Goal: Transaction & Acquisition: Purchase product/service

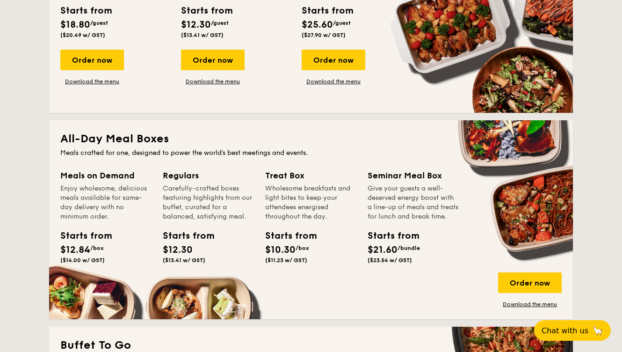
scroll to position [597, 0]
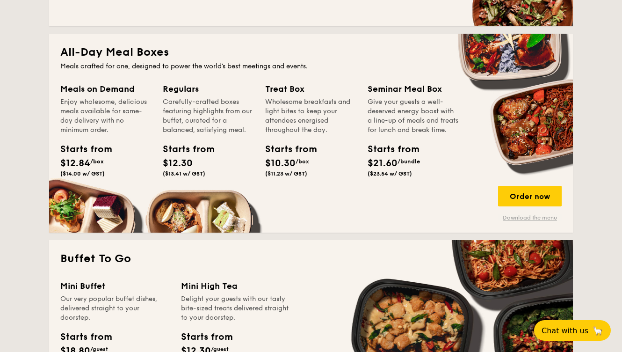
click at [528, 219] on link "Download the menu" at bounding box center [530, 217] width 64 height 7
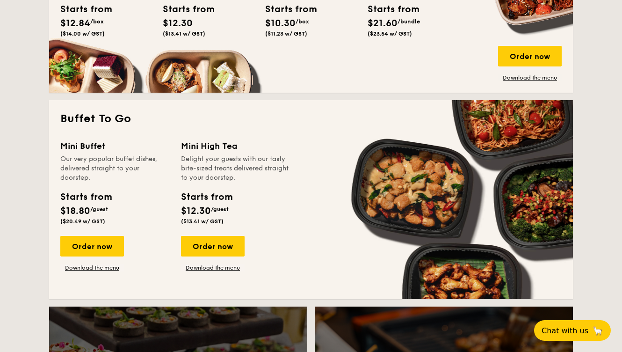
scroll to position [738, 0]
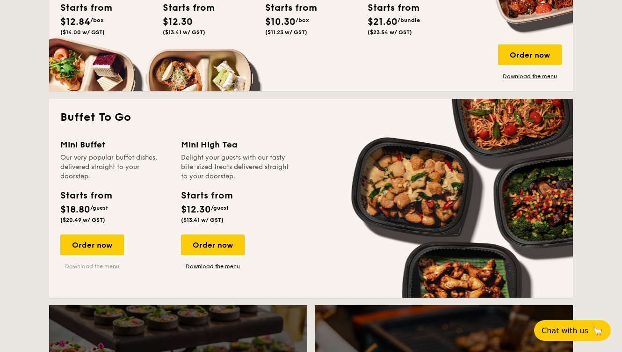
click at [85, 266] on link "Download the menu" at bounding box center [92, 265] width 64 height 7
click at [586, 327] on span "Chat with us" at bounding box center [564, 329] width 49 height 9
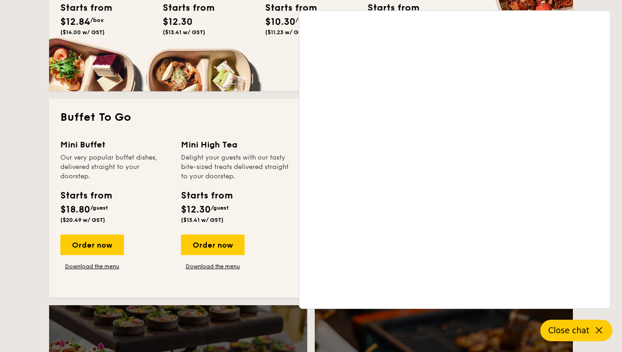
click at [253, 48] on div "Regulars Carefully-crafted boxes featuring highlights from our buffet, curated …" at bounding box center [214, 1] width 102 height 121
click at [252, 125] on div "Buffet To Go Mini Buffet Our very popular buffet dishes, delivered straight to …" at bounding box center [311, 198] width 524 height 199
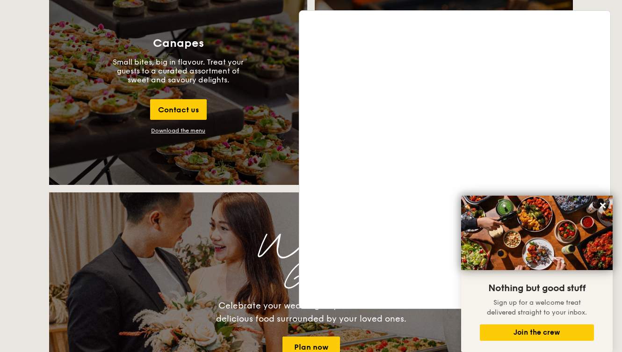
scroll to position [1032, 0]
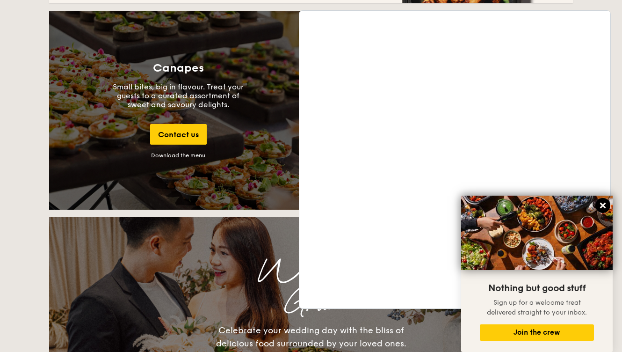
click at [604, 205] on icon at bounding box center [603, 205] width 6 height 6
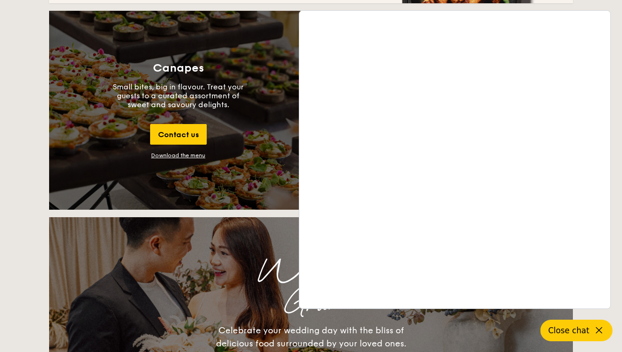
click at [594, 333] on icon at bounding box center [598, 330] width 11 height 11
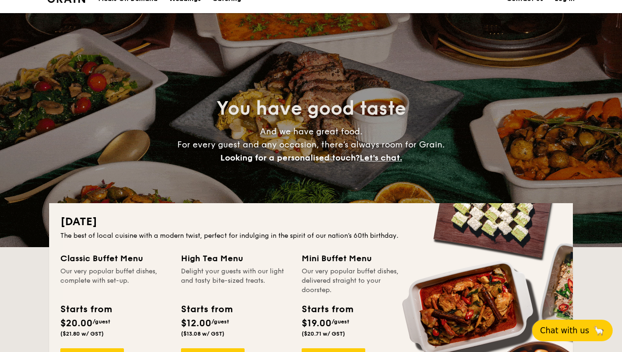
scroll to position [0, 0]
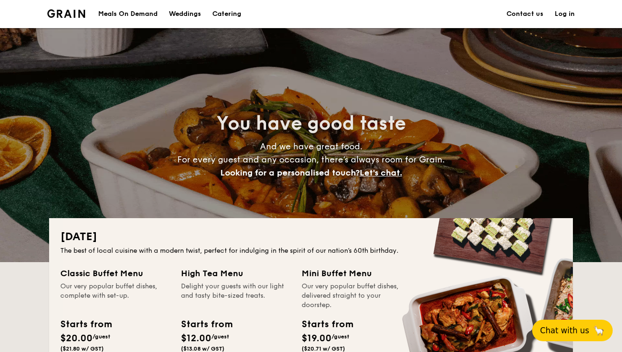
click at [123, 11] on div "Meals On Demand" at bounding box center [127, 14] width 59 height 28
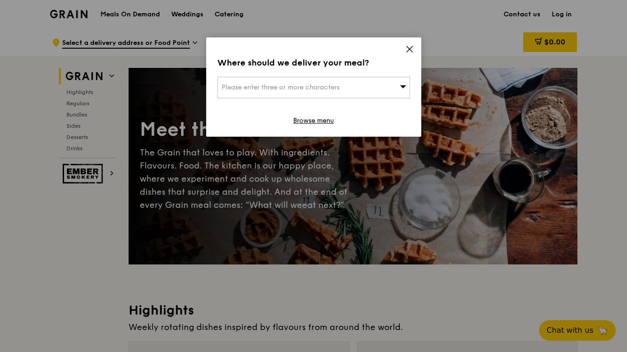
click at [407, 47] on icon at bounding box center [410, 49] width 6 height 6
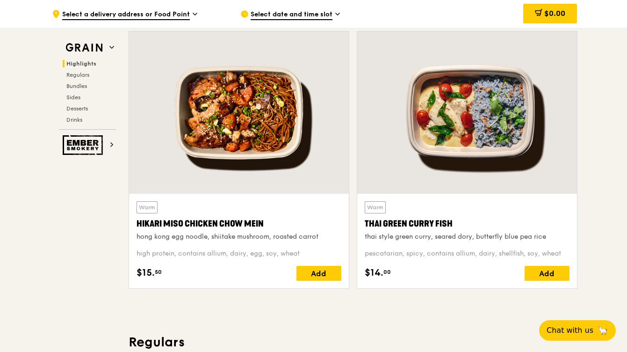
scroll to position [307, 0]
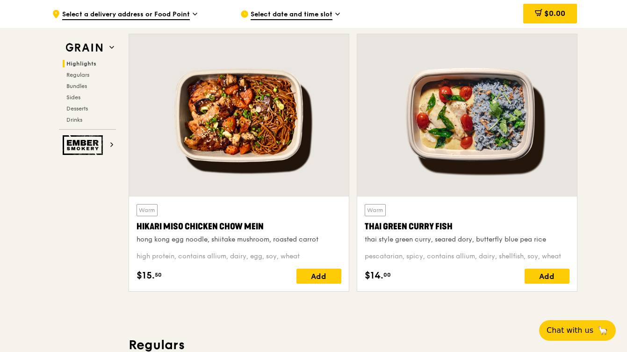
click at [281, 130] on div at bounding box center [239, 115] width 220 height 162
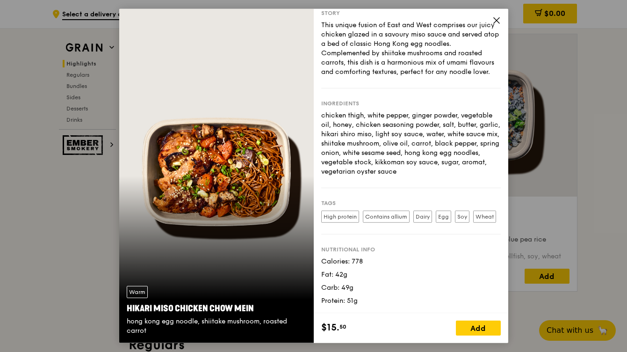
scroll to position [44, 0]
drag, startPoint x: 498, startPoint y: 21, endPoint x: 498, endPoint y: 44, distance: 22.9
click at [498, 21] on icon at bounding box center [496, 20] width 8 height 8
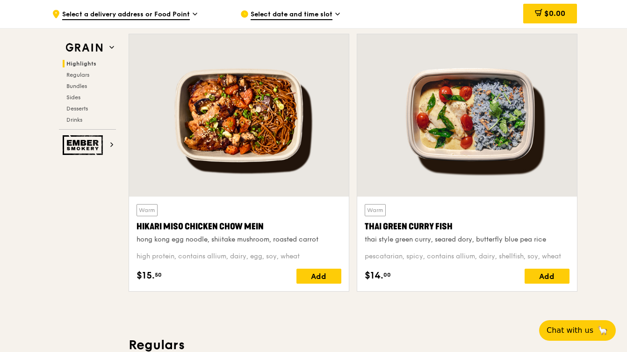
click at [505, 112] on div at bounding box center [467, 115] width 220 height 162
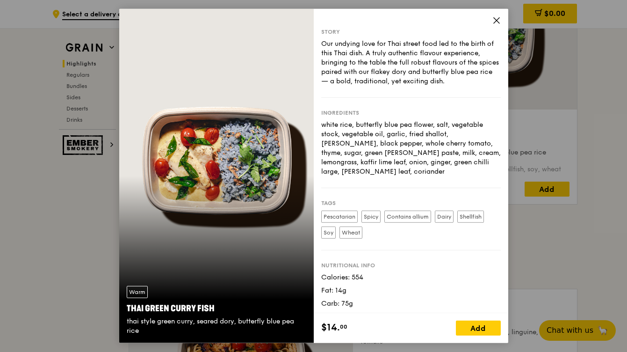
scroll to position [0, 0]
click at [495, 22] on icon at bounding box center [496, 20] width 8 height 8
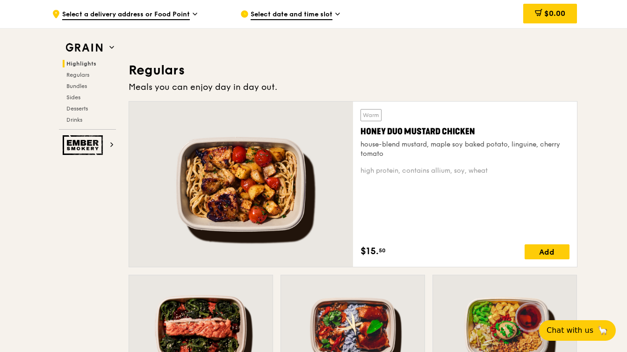
scroll to position [601, 0]
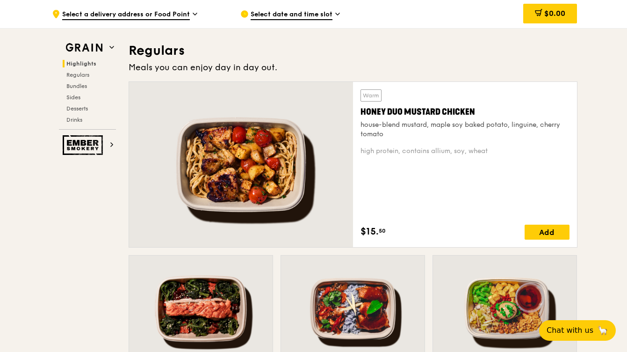
click at [485, 128] on div "house-blend mustard, maple soy baked potato, linguine, cherry tomato" at bounding box center [465, 129] width 209 height 19
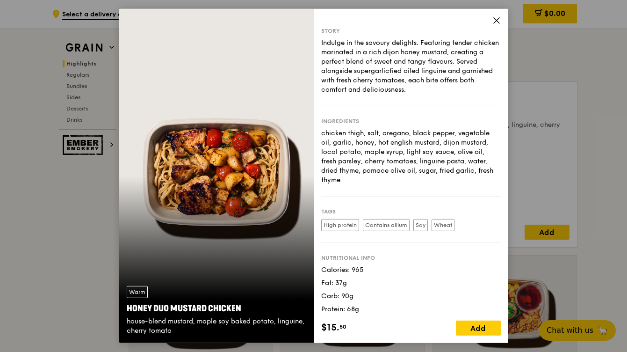
scroll to position [2, 0]
click at [498, 21] on icon at bounding box center [496, 20] width 8 height 8
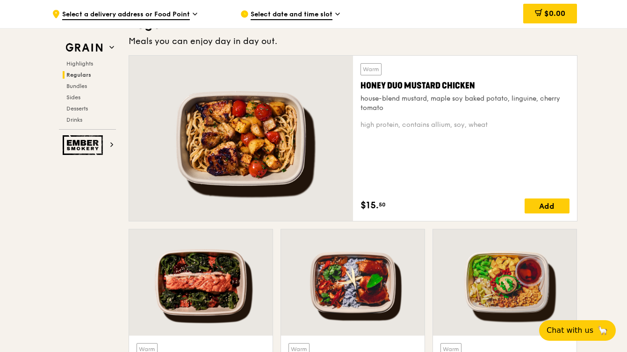
scroll to position [742, 0]
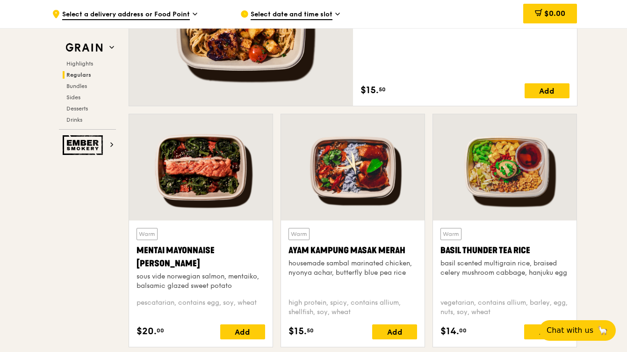
click at [242, 168] on div at bounding box center [201, 167] width 144 height 106
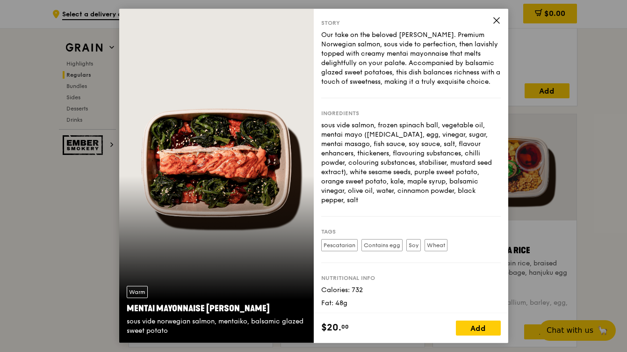
scroll to position [47, 0]
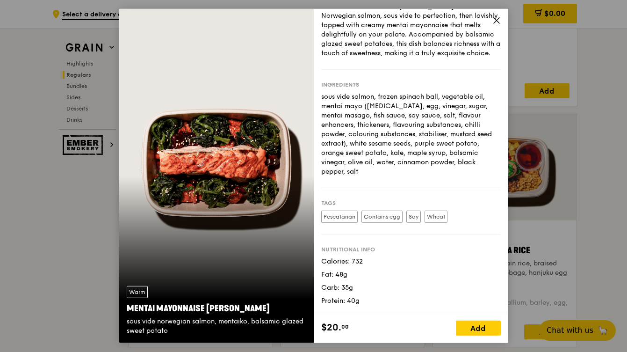
click at [498, 21] on icon at bounding box center [496, 20] width 8 height 8
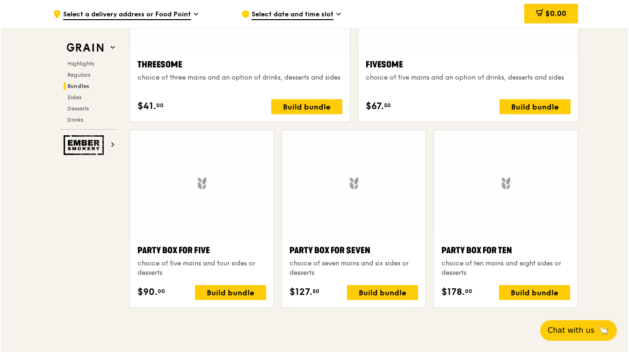
scroll to position [1788, 0]
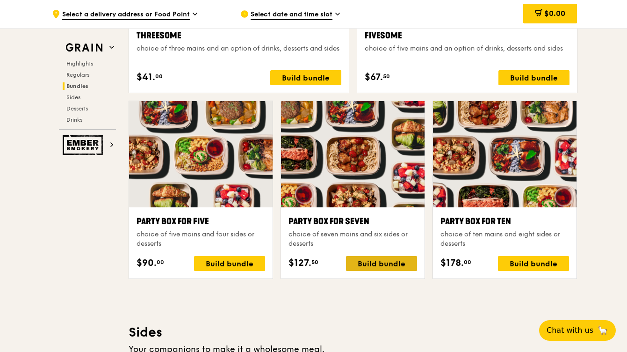
click at [372, 261] on div "Build bundle" at bounding box center [381, 263] width 71 height 15
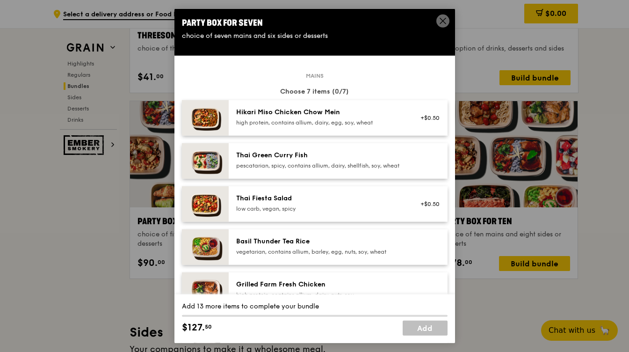
click at [441, 17] on icon at bounding box center [443, 21] width 8 height 8
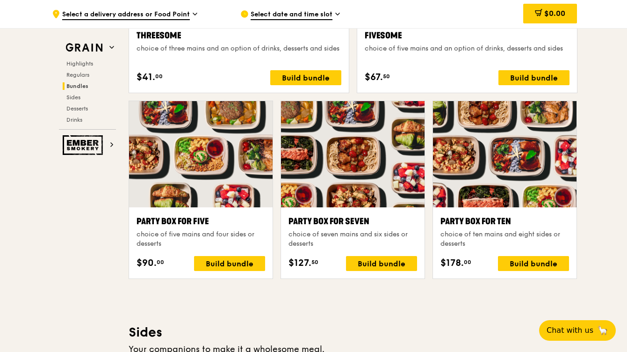
click at [316, 233] on div "choice of seven mains and six sides or desserts" at bounding box center [353, 239] width 129 height 19
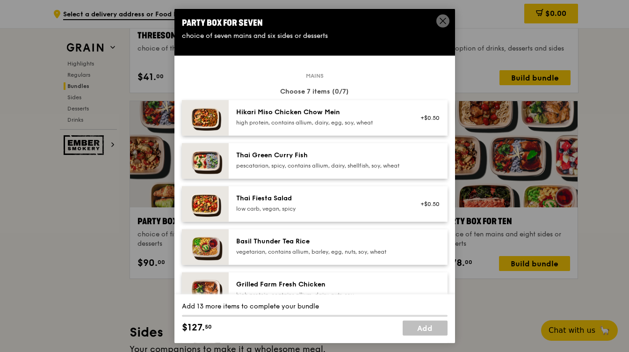
click at [442, 20] on icon at bounding box center [443, 21] width 6 height 6
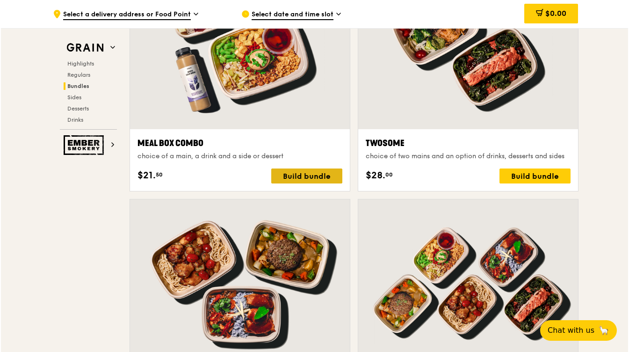
scroll to position [1444, 0]
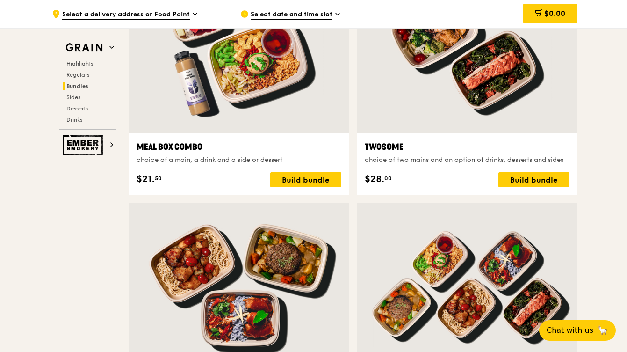
click at [268, 144] on div "Meal Box Combo" at bounding box center [239, 146] width 205 height 13
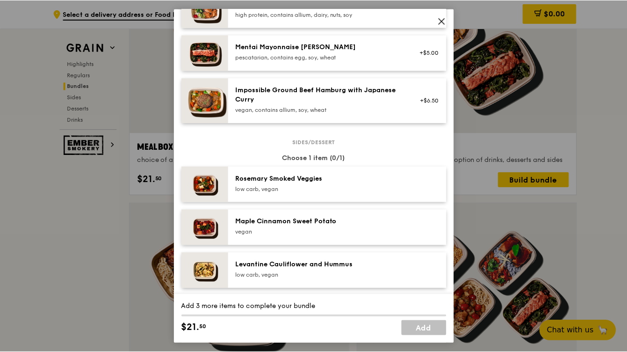
scroll to position [450, 0]
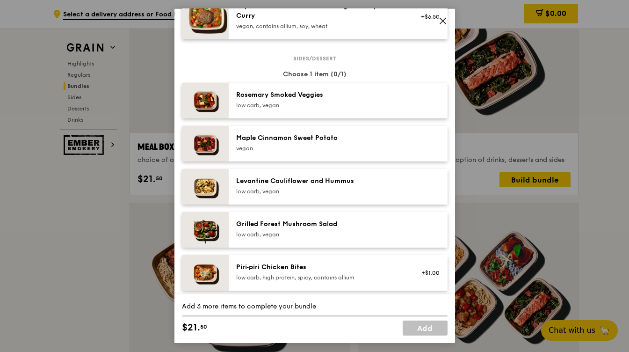
click at [198, 108] on img at bounding box center [205, 101] width 47 height 36
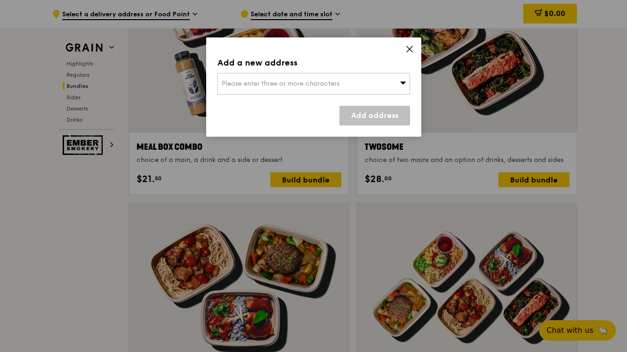
click at [408, 49] on icon at bounding box center [409, 49] width 8 height 8
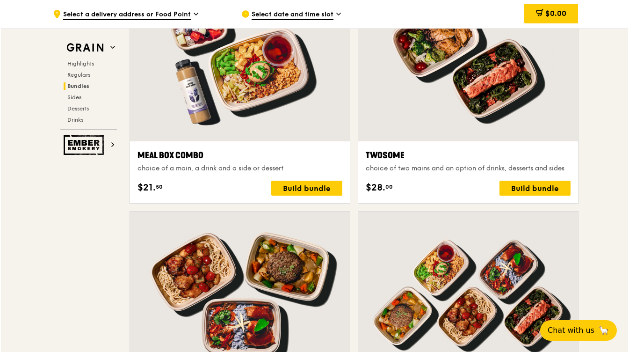
scroll to position [1365, 0]
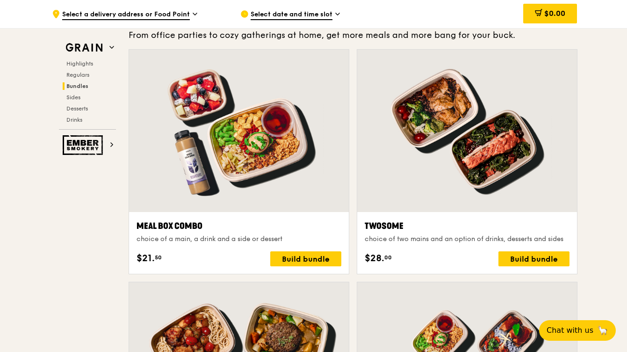
click at [248, 173] on div at bounding box center [239, 131] width 220 height 162
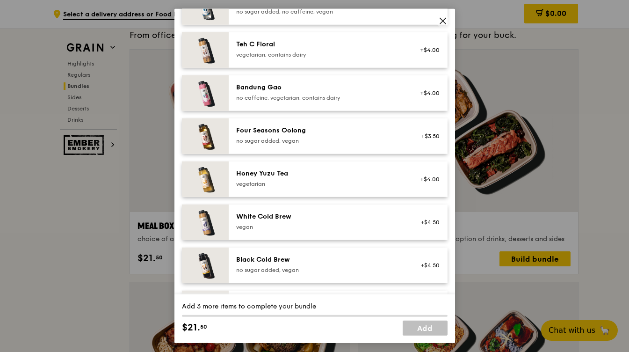
scroll to position [913, 0]
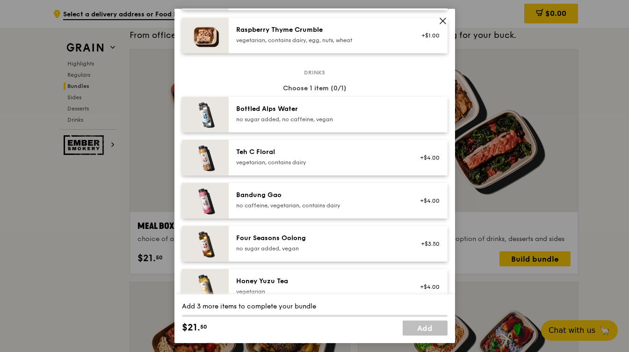
click at [441, 22] on icon at bounding box center [443, 21] width 8 height 8
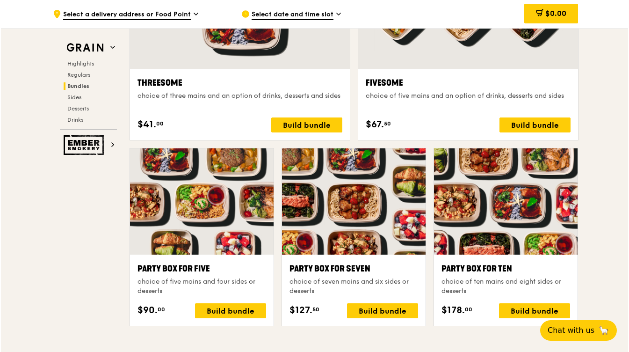
scroll to position [1747, 0]
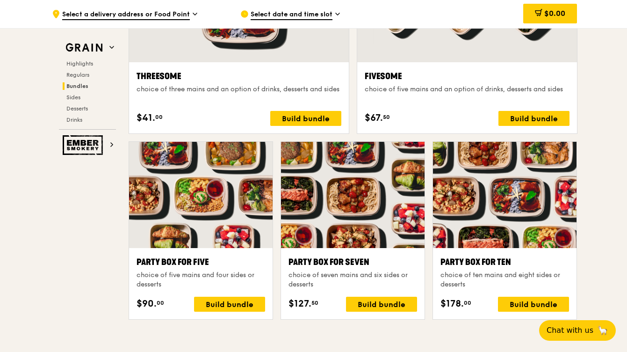
click at [361, 202] on div at bounding box center [353, 195] width 144 height 106
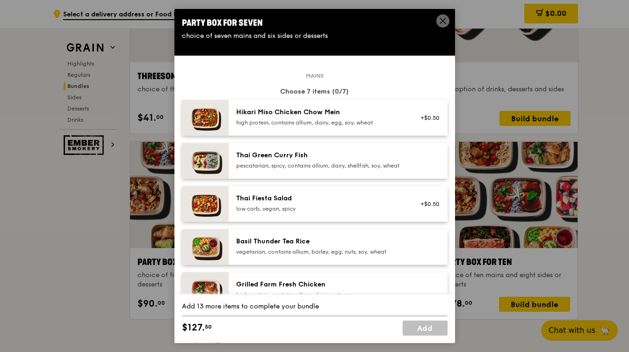
click at [352, 117] on div "Hikari Miso Chicken Chow Mein high protein, contains allium, dairy, egg, soy, w…" at bounding box center [320, 117] width 168 height 19
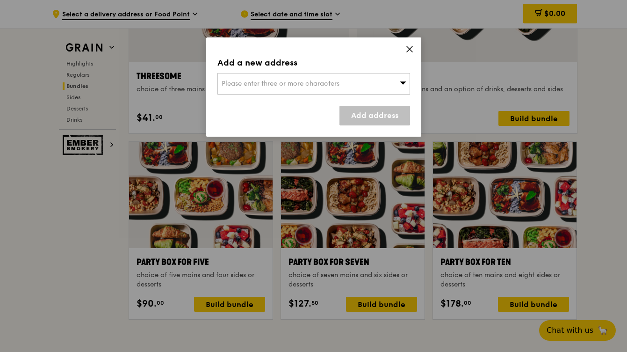
click at [330, 80] on span "Please enter three or more characters" at bounding box center [281, 83] width 118 height 8
click at [304, 81] on input "search" at bounding box center [314, 83] width 192 height 21
type input "2"
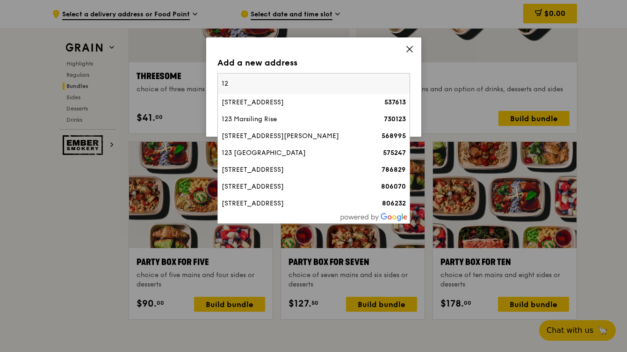
type input "1"
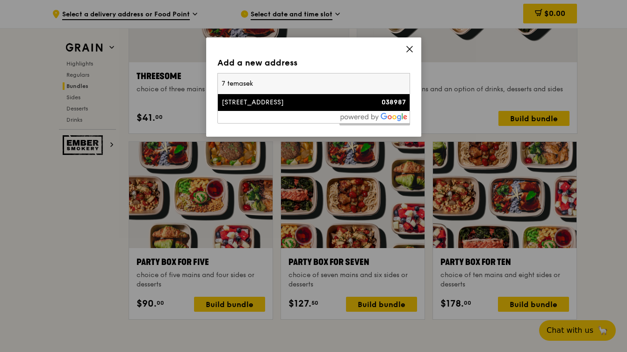
drag, startPoint x: 224, startPoint y: 84, endPoint x: 217, endPoint y: 82, distance: 7.2
click at [218, 82] on input "7 temasek" at bounding box center [314, 83] width 192 height 21
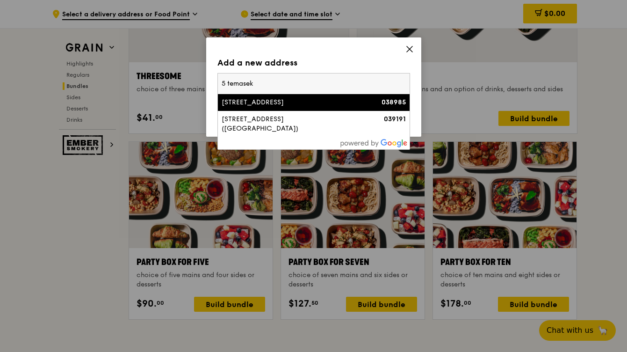
type input "5 temasek"
click at [253, 102] on div "[STREET_ADDRESS]" at bounding box center [291, 102] width 138 height 9
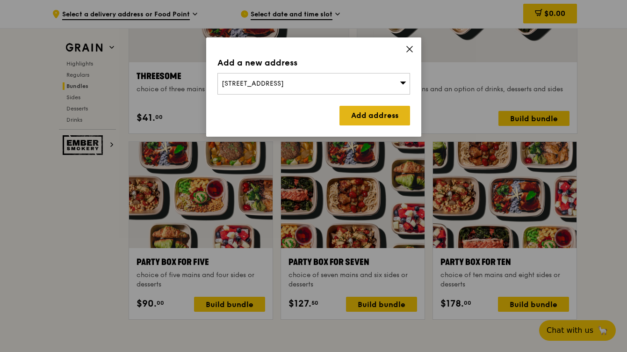
click at [364, 108] on link "Add address" at bounding box center [374, 116] width 71 height 20
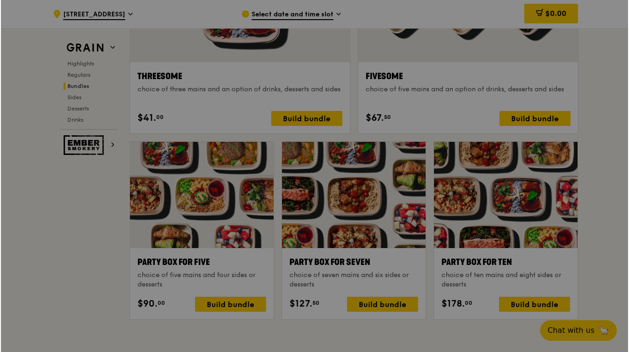
scroll to position [1747, 0]
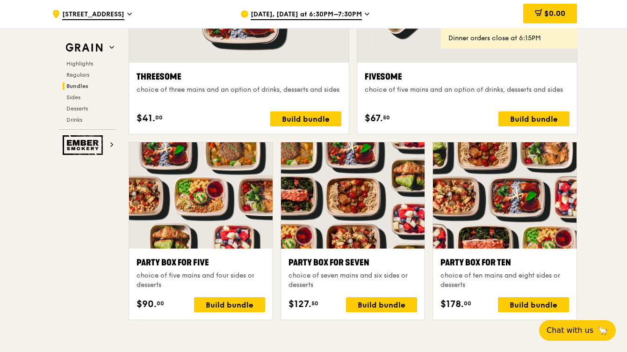
click at [344, 209] on div at bounding box center [353, 195] width 144 height 106
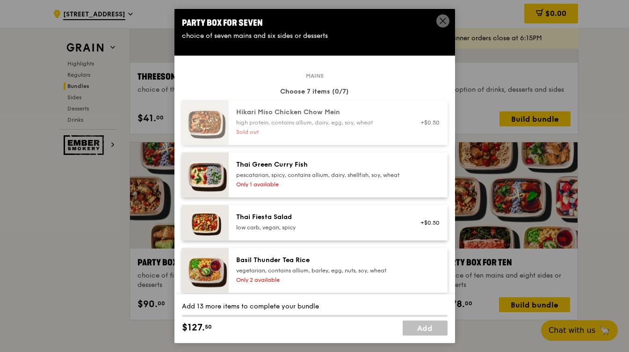
click at [440, 17] on icon at bounding box center [443, 21] width 8 height 8
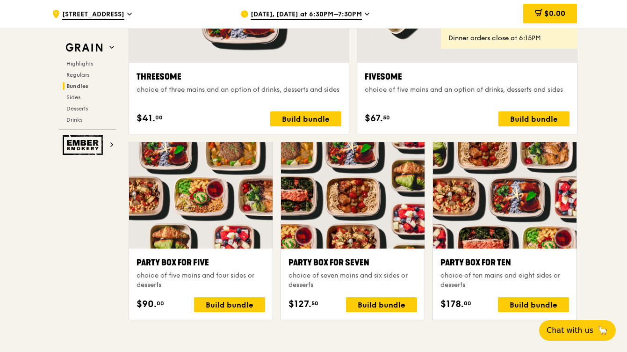
click at [332, 11] on span "[DATE], [DATE] at 6:30PM–7:30PM" at bounding box center [306, 15] width 111 height 10
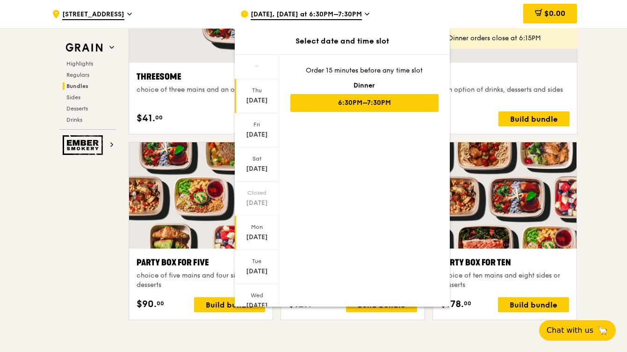
scroll to position [36, 0]
click at [253, 289] on span at bounding box center [256, 293] width 7 height 22
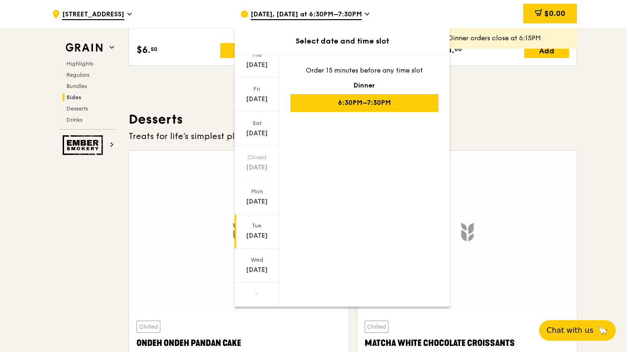
scroll to position [2611, 0]
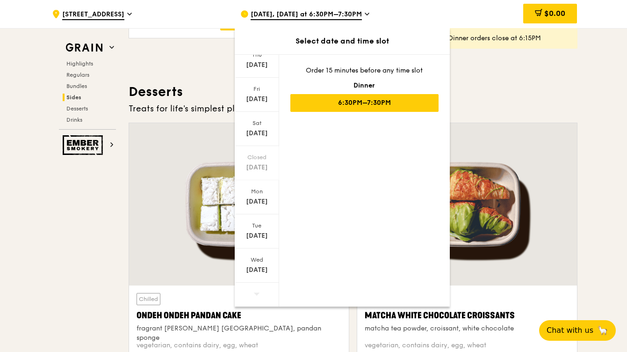
click at [255, 289] on span at bounding box center [256, 293] width 7 height 22
click at [257, 264] on div "[DATE]" at bounding box center [257, 265] width 44 height 34
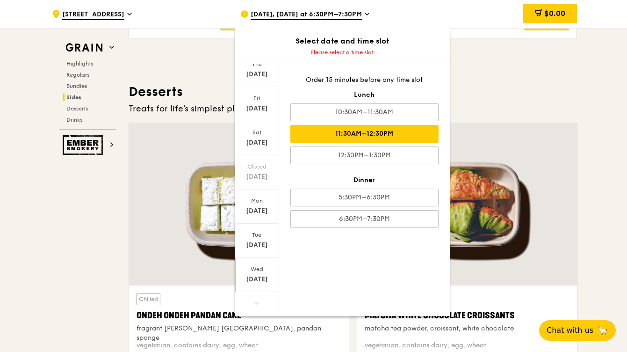
click at [364, 130] on div "11:30AM–12:30PM" at bounding box center [364, 134] width 148 height 18
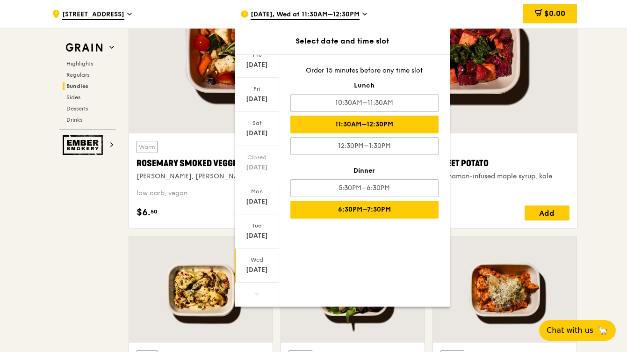
scroll to position [1779, 0]
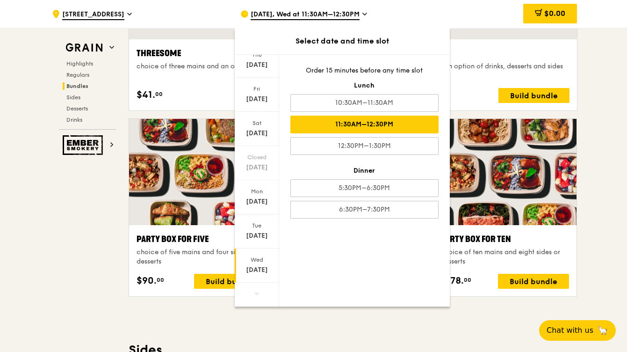
click at [483, 24] on div "$0.00" at bounding box center [502, 14] width 151 height 28
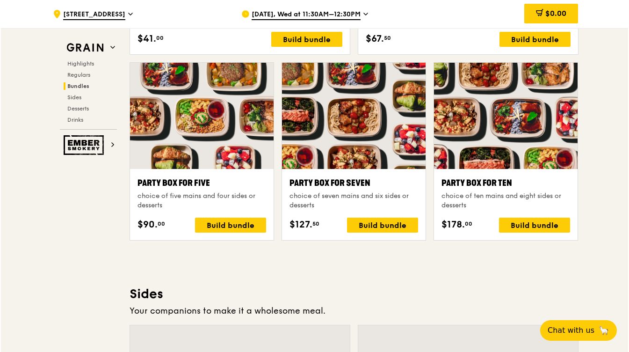
scroll to position [1794, 0]
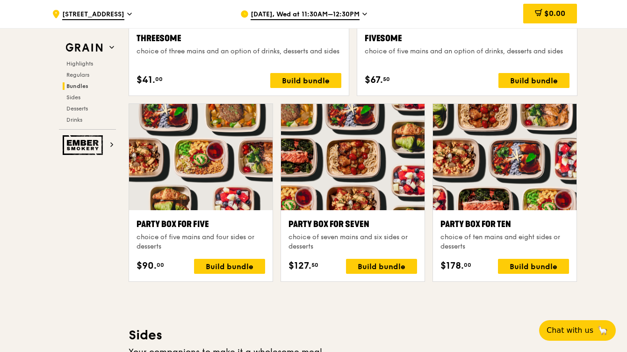
click at [372, 167] on div at bounding box center [353, 157] width 144 height 106
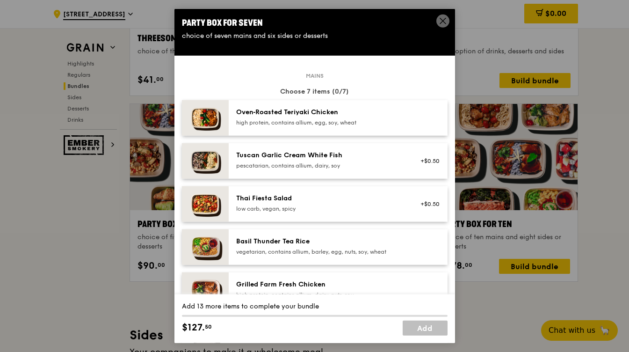
click at [298, 123] on div "high protein, contains allium, egg, soy, wheat" at bounding box center [320, 122] width 168 height 7
click at [299, 155] on div "Tuscan Garlic Cream White Fish" at bounding box center [320, 155] width 168 height 9
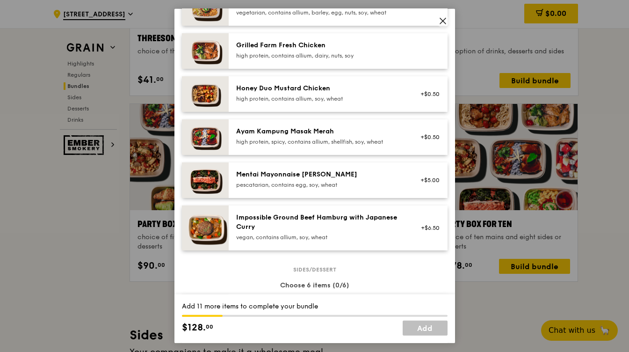
scroll to position [256, 0]
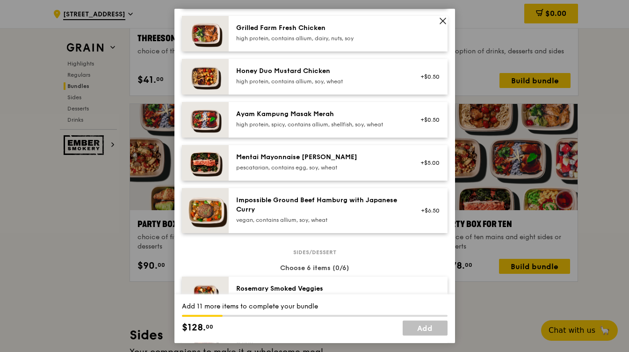
click at [290, 164] on div "pescatarian, contains egg, soy, wheat" at bounding box center [320, 167] width 168 height 7
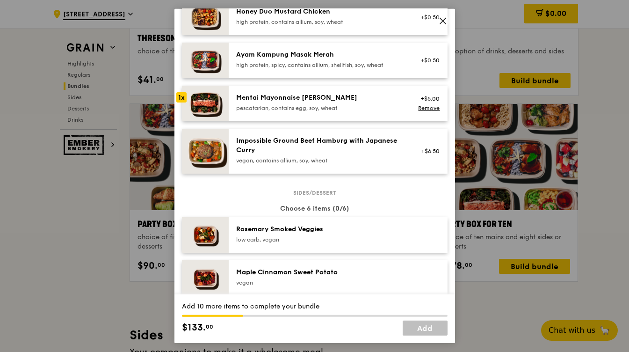
scroll to position [409, 0]
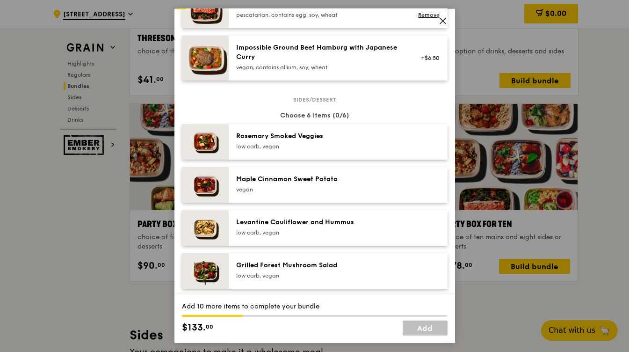
click at [287, 181] on div "Maple Cinnamon Sweet Potato" at bounding box center [320, 178] width 168 height 9
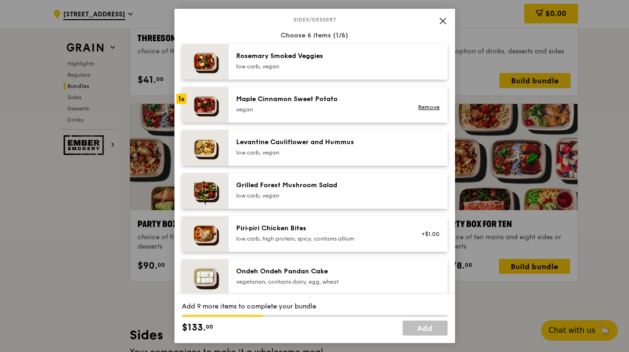
scroll to position [491, 0]
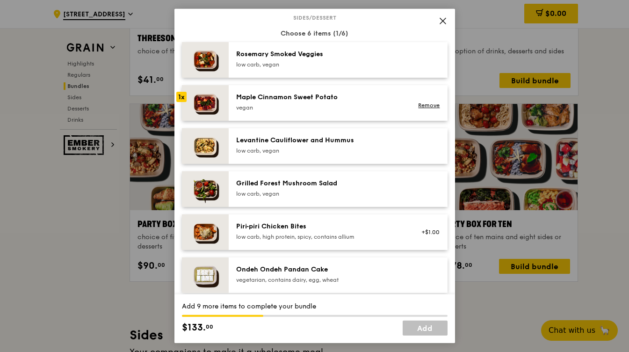
click at [287, 185] on div "Grilled Forest Mushroom Salad" at bounding box center [320, 183] width 168 height 9
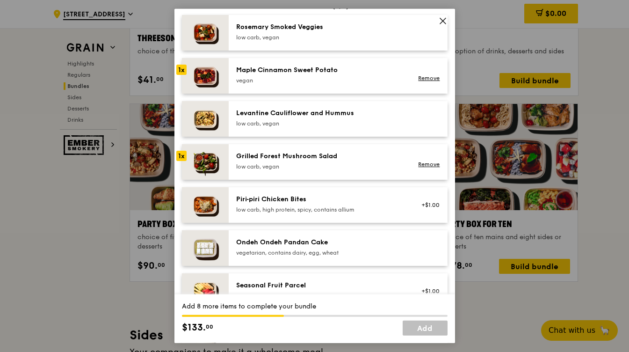
scroll to position [539, 0]
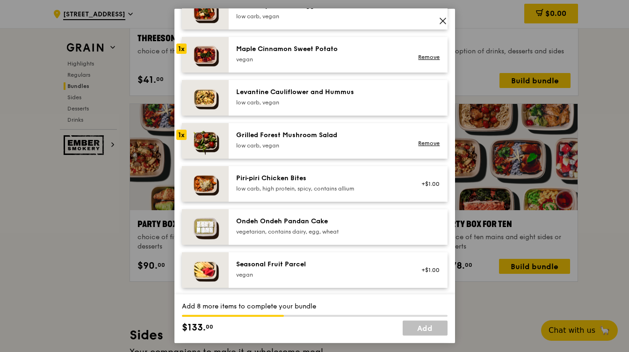
click at [301, 230] on div "vegetarian, contains dairy, egg, wheat" at bounding box center [320, 231] width 168 height 7
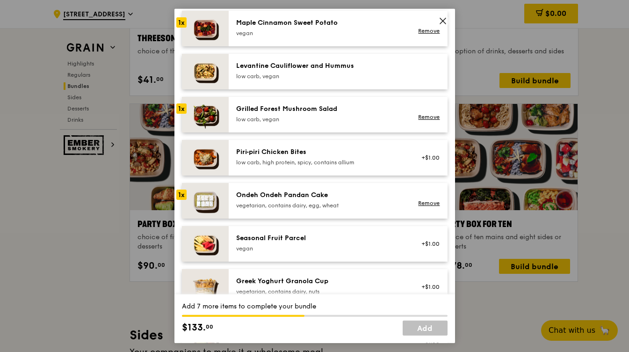
scroll to position [640, 0]
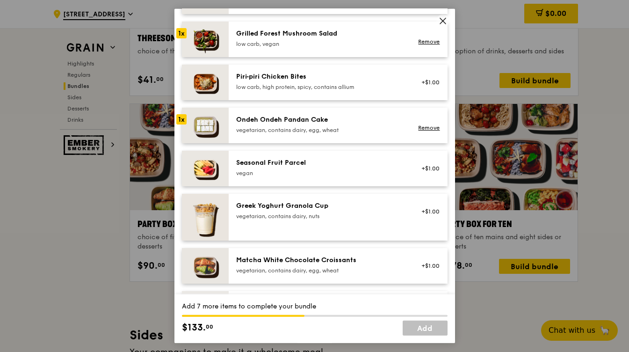
click at [296, 167] on div "Seasonal Fruit Parcel [GEOGRAPHIC_DATA]" at bounding box center [320, 167] width 168 height 19
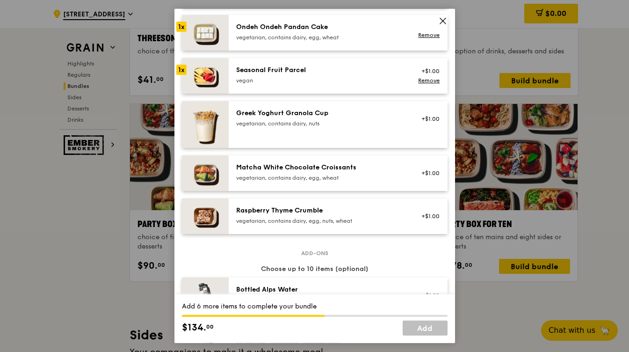
scroll to position [738, 0]
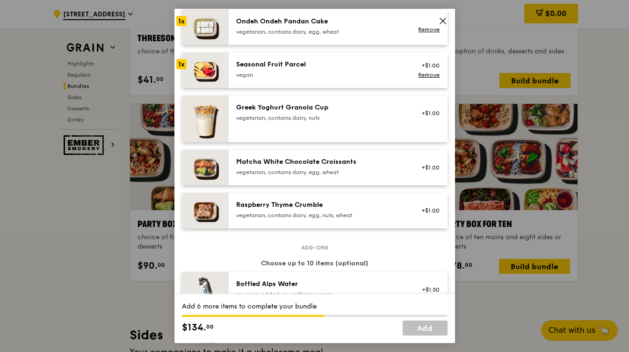
click at [301, 220] on div "Raspberry Thyme Crumble vegetarian, contains dairy, egg, nuts, wheat" at bounding box center [320, 210] width 179 height 21
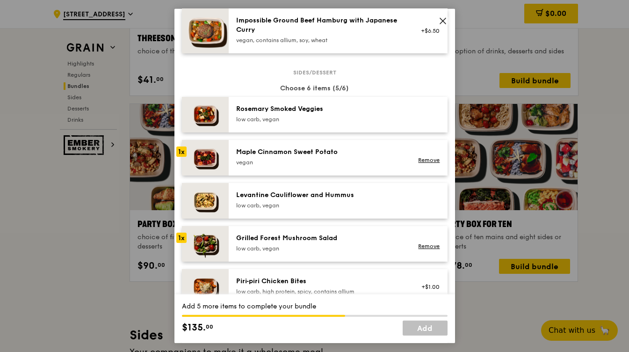
click at [289, 111] on div "Rosemary Smoked Veggies" at bounding box center [320, 108] width 168 height 9
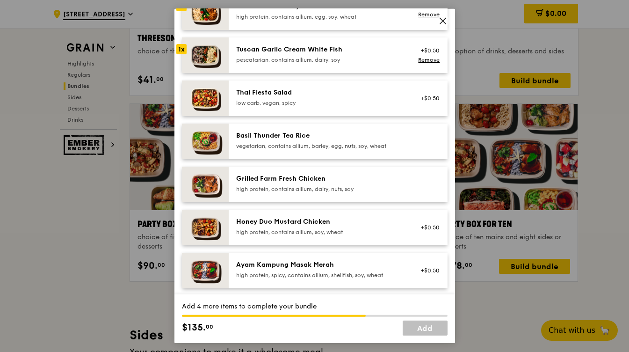
scroll to position [109, 0]
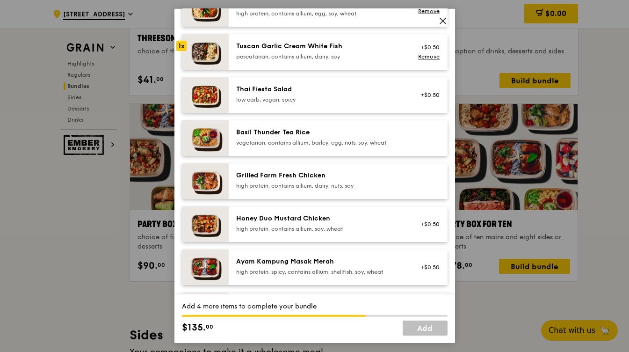
click at [282, 182] on div "high protein, contains allium, dairy, nuts, soy" at bounding box center [320, 185] width 168 height 7
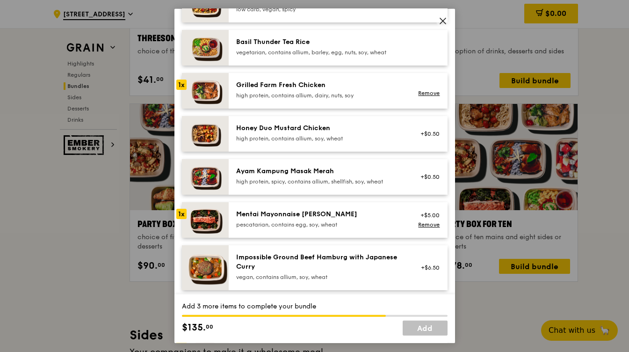
scroll to position [174, 0]
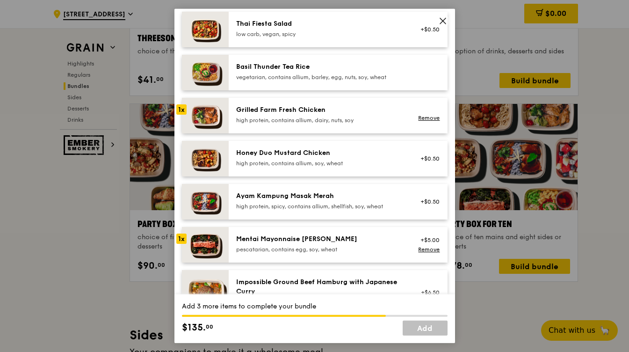
click at [281, 168] on div "Honey Duo Mustard Chicken high protein, contains allium, soy, wheat +$0.50" at bounding box center [338, 159] width 219 height 36
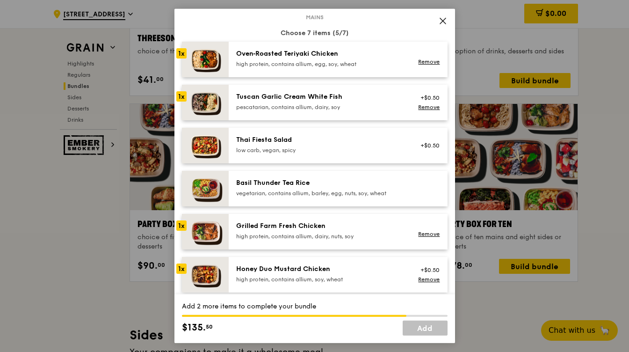
scroll to position [158, 0]
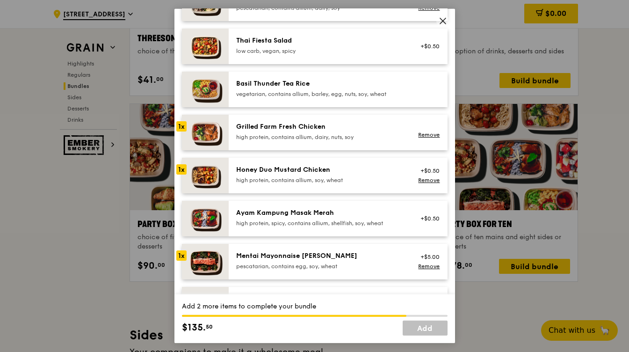
click at [316, 264] on div "pescatarian, contains egg, soy, wheat" at bounding box center [320, 265] width 168 height 7
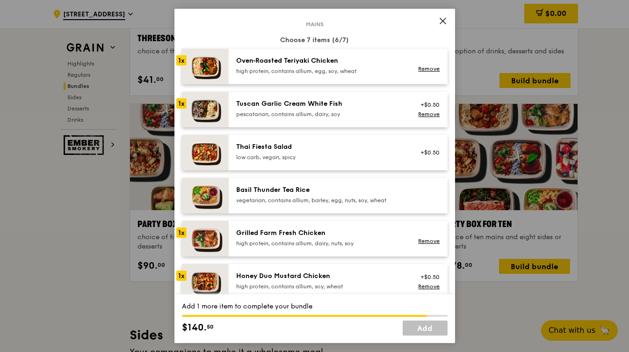
scroll to position [50, 0]
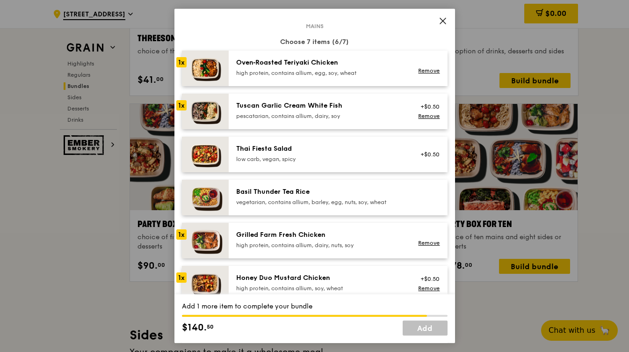
click at [308, 70] on div "high protein, contains allium, egg, soy, wheat" at bounding box center [320, 72] width 168 height 7
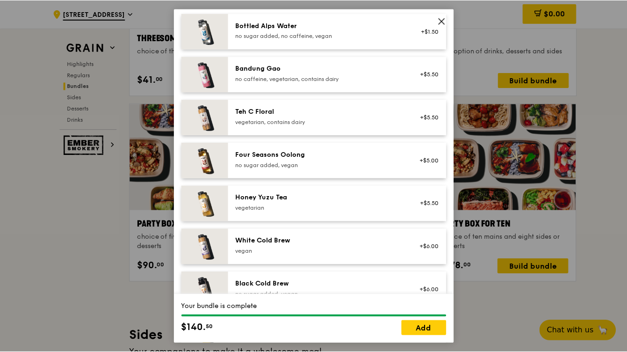
scroll to position [1103, 0]
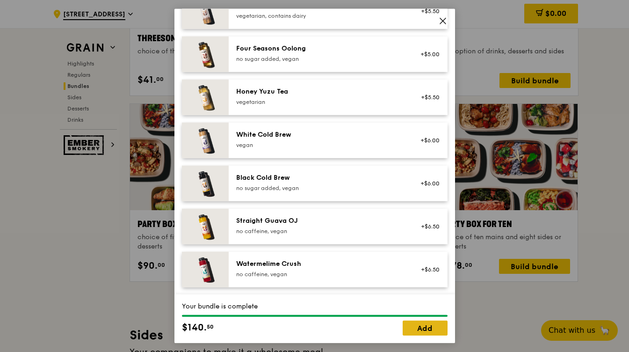
click at [435, 329] on link "Add" at bounding box center [425, 327] width 45 height 15
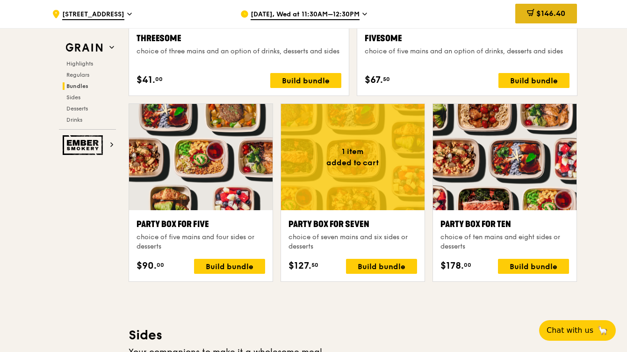
click at [542, 13] on span "$146.40" at bounding box center [550, 13] width 29 height 9
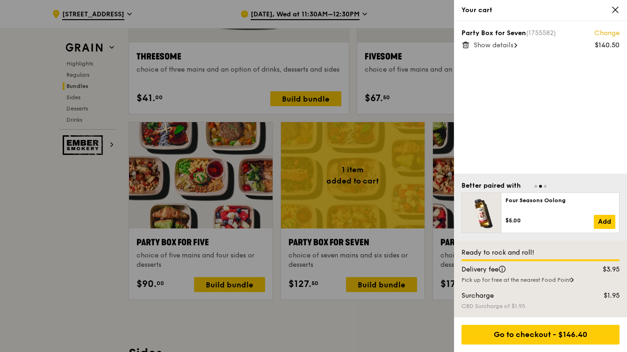
scroll to position [1776, 0]
click at [616, 12] on icon at bounding box center [615, 10] width 8 height 8
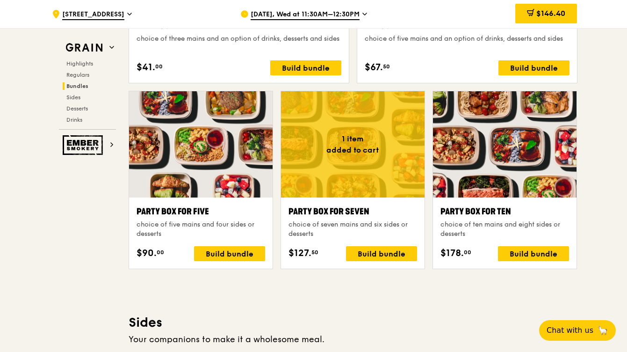
scroll to position [1809, 0]
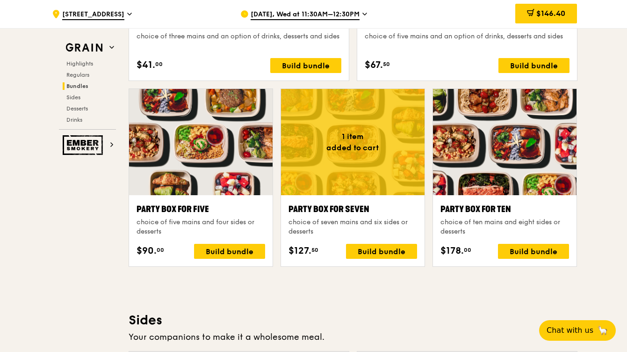
click at [398, 296] on div "Highlights Weekly rotating dishes inspired by flavours from around the world. W…" at bounding box center [353, 329] width 449 height 3675
drag, startPoint x: 287, startPoint y: 209, endPoint x: 394, endPoint y: 213, distance: 106.7
click at [394, 213] on div "Party Box for Seven choice of seven mains and six sides or desserts $127. 50 Bu…" at bounding box center [353, 230] width 144 height 71
copy div "Party Box for Seven"
click at [405, 285] on div "Highlights Weekly rotating dishes inspired by flavours from around the world. W…" at bounding box center [353, 329] width 449 height 3675
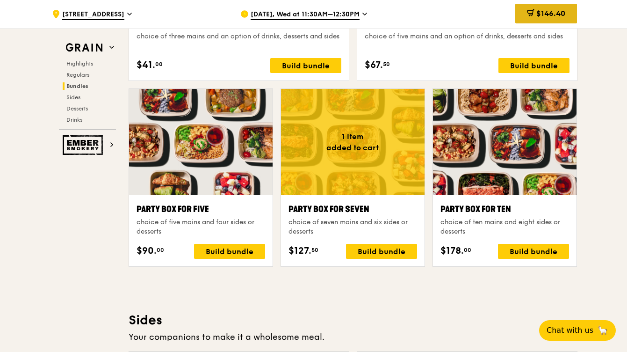
click at [549, 21] on div "$146.40" at bounding box center [546, 14] width 62 height 20
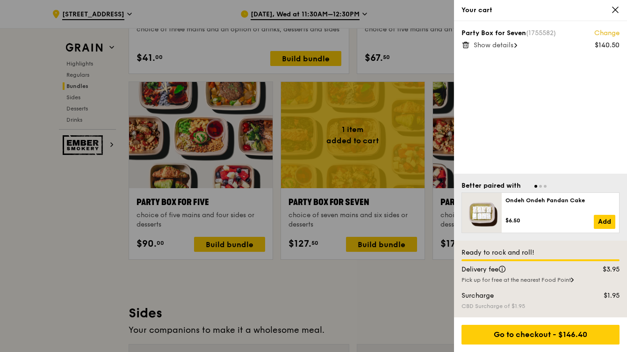
scroll to position [1817, 0]
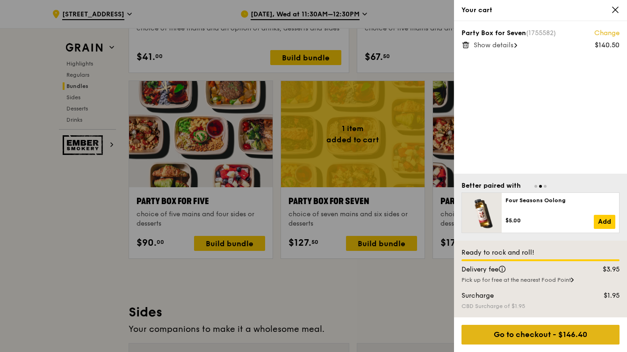
click at [587, 337] on div "Go to checkout - $146.40" at bounding box center [541, 335] width 158 height 20
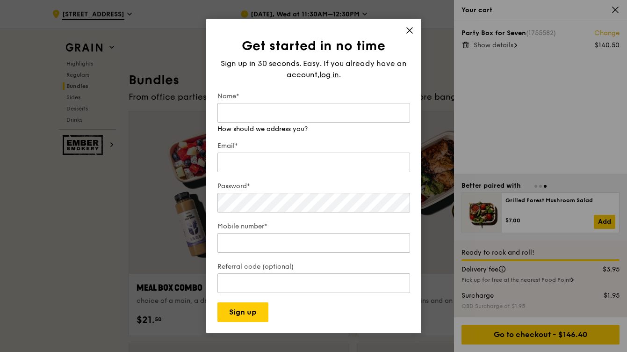
scroll to position [1272, 0]
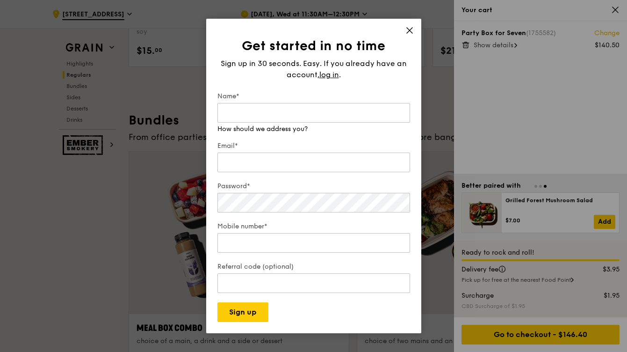
click at [412, 33] on icon at bounding box center [409, 30] width 8 height 8
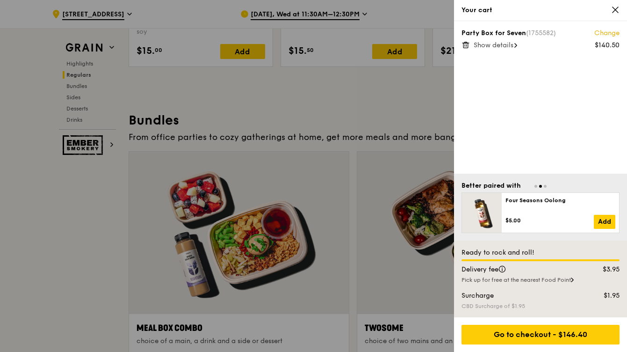
click at [616, 10] on icon at bounding box center [615, 10] width 8 height 8
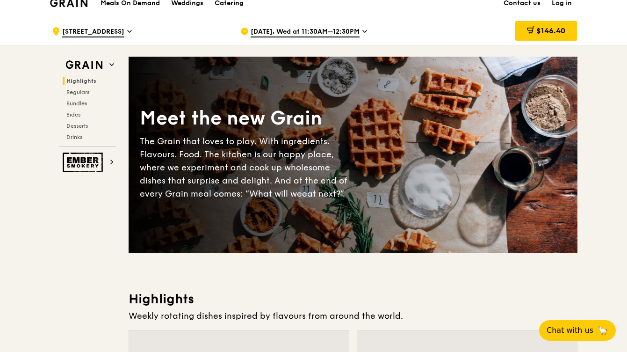
scroll to position [0, 0]
